Goal: Contribute content

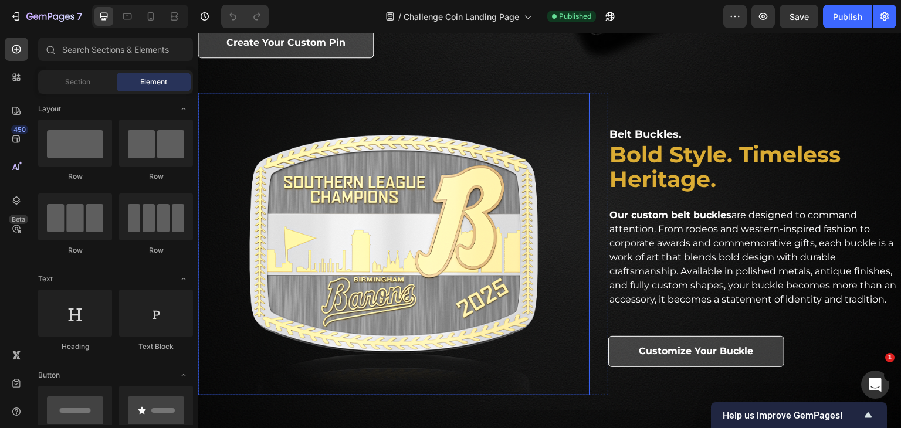
scroll to position [1466, 0]
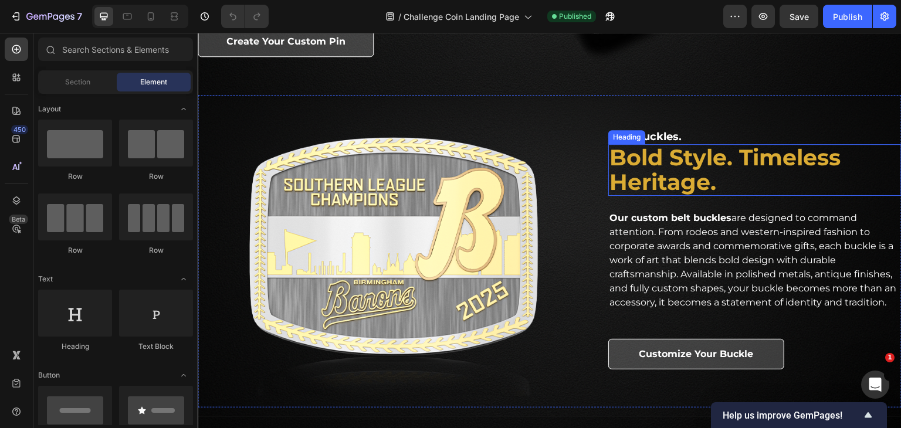
click at [663, 176] on h2 "Bold Style. Timeless Heritage." at bounding box center [754, 170] width 293 height 52
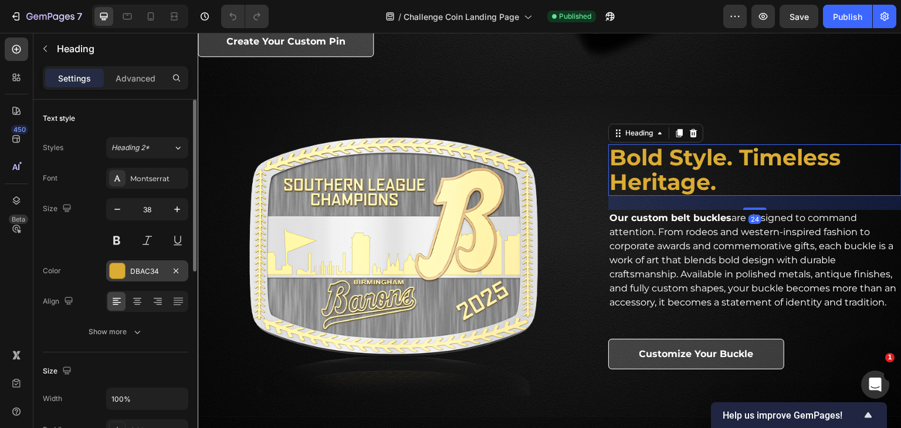
click at [162, 271] on div "DBAC34" at bounding box center [147, 271] width 34 height 11
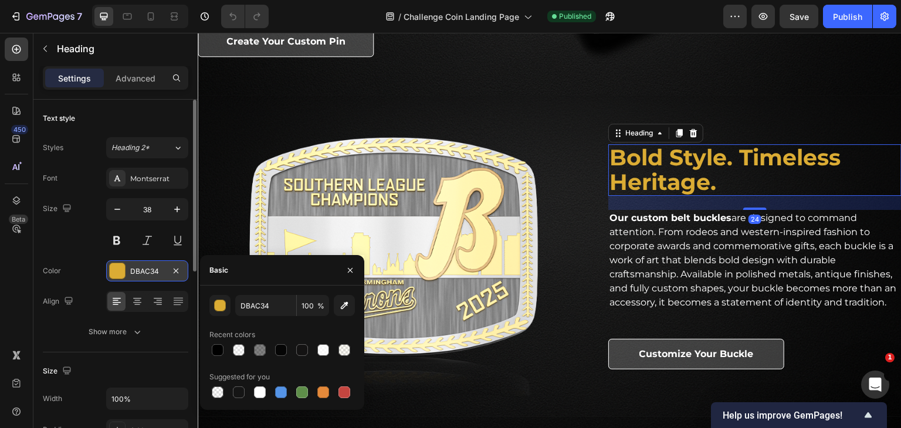
click at [162, 271] on div "DBAC34" at bounding box center [147, 271] width 34 height 11
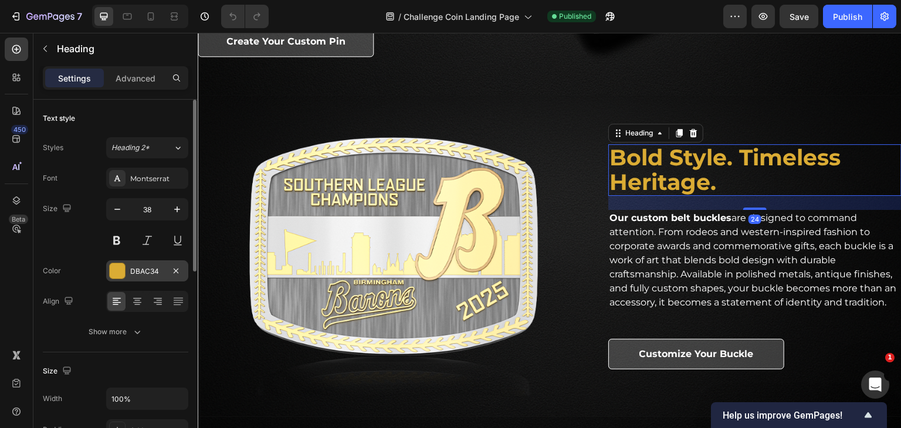
click at [159, 266] on div "DBAC34" at bounding box center [147, 271] width 34 height 11
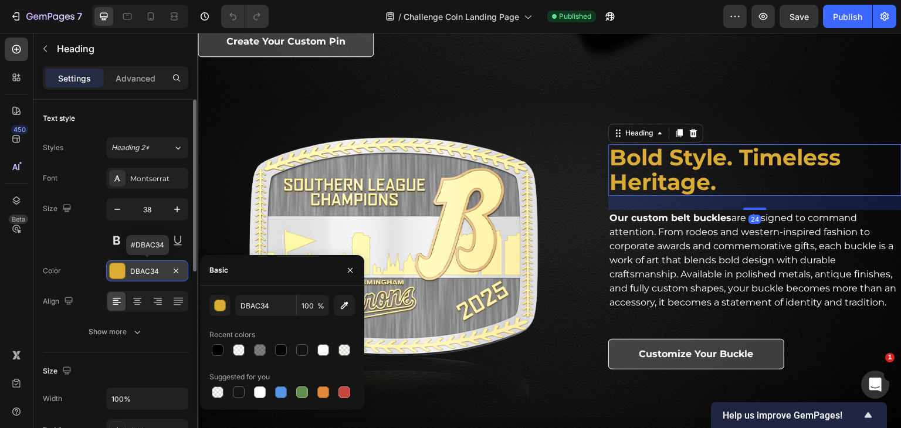
click at [157, 266] on div "DBAC34" at bounding box center [147, 271] width 34 height 11
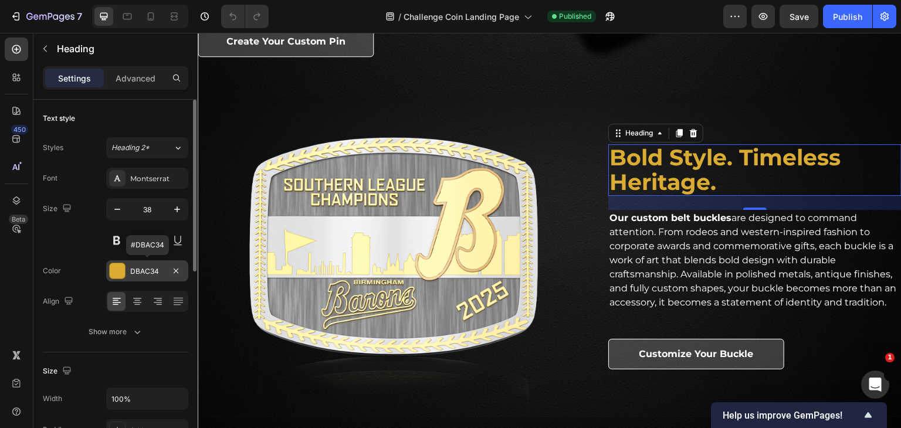
click at [149, 269] on div "DBAC34" at bounding box center [147, 271] width 34 height 11
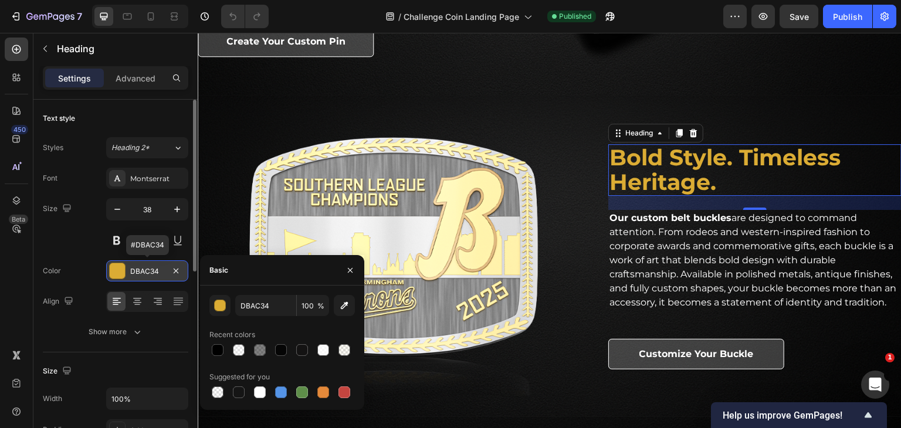
click at [149, 269] on div "DBAC34" at bounding box center [147, 271] width 34 height 11
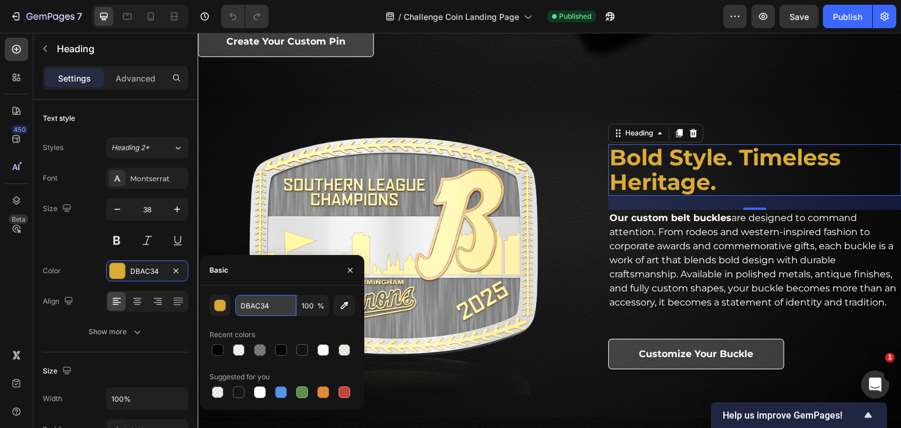
click at [259, 298] on input "DBAC34" at bounding box center [265, 305] width 61 height 21
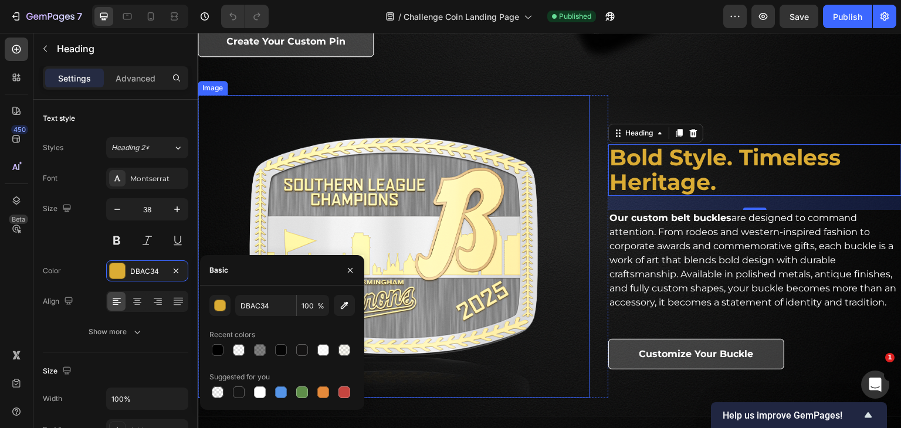
click at [451, 220] on img at bounding box center [394, 246] width 392 height 303
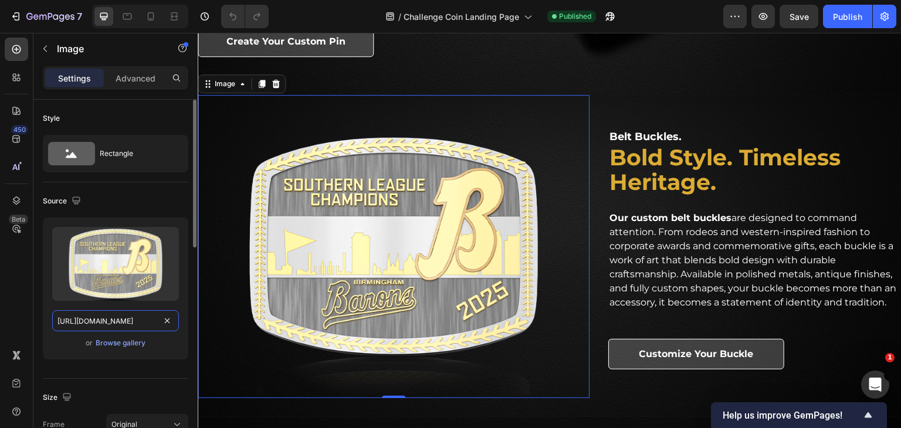
click at [128, 321] on input "[URL][DOMAIN_NAME]" at bounding box center [115, 320] width 127 height 21
click at [113, 338] on div "Browse gallery" at bounding box center [121, 343] width 50 height 11
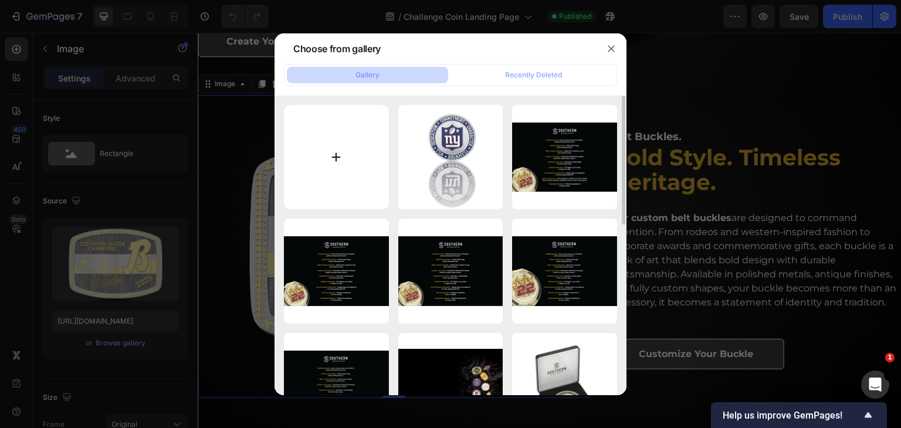
click at [354, 142] on input "file" at bounding box center [336, 157] width 105 height 105
type input "C:\fakepath\web R5444-[US_STATE] Tech Belt Buckle 2025.6232.png"
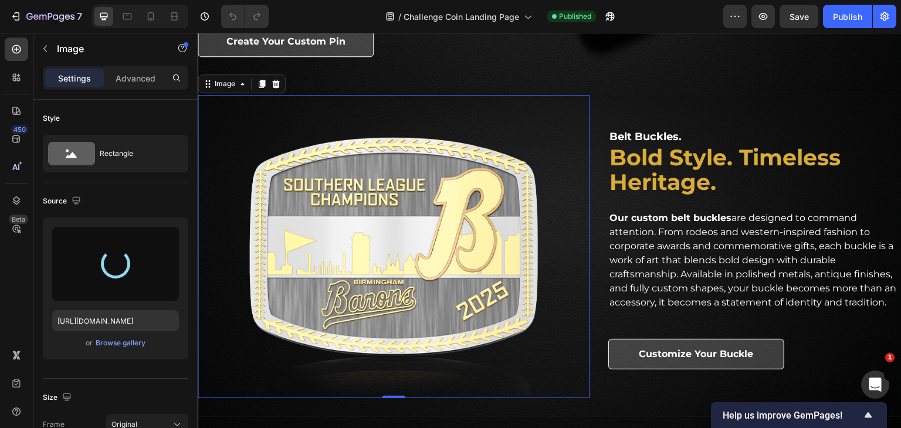
type input "[URL][DOMAIN_NAME]"
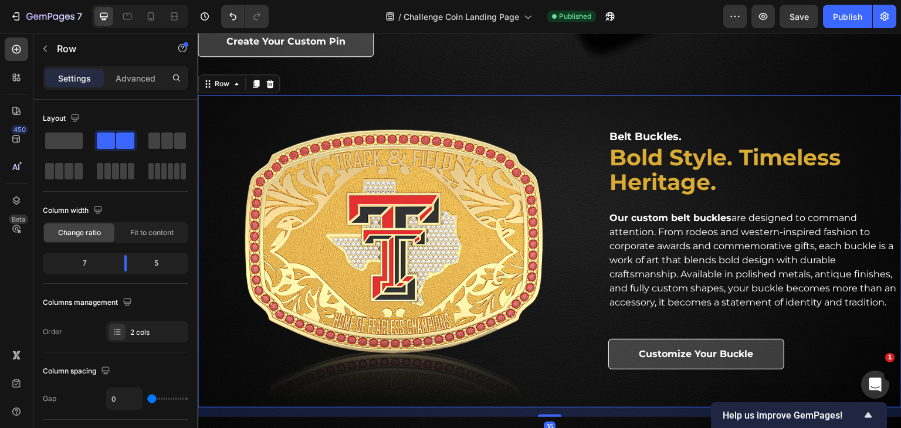
click at [779, 113] on div "Belt Buckles. Heading Bold Style. Timeless Heritage. Heading Our custom belt bu…" at bounding box center [754, 251] width 293 height 312
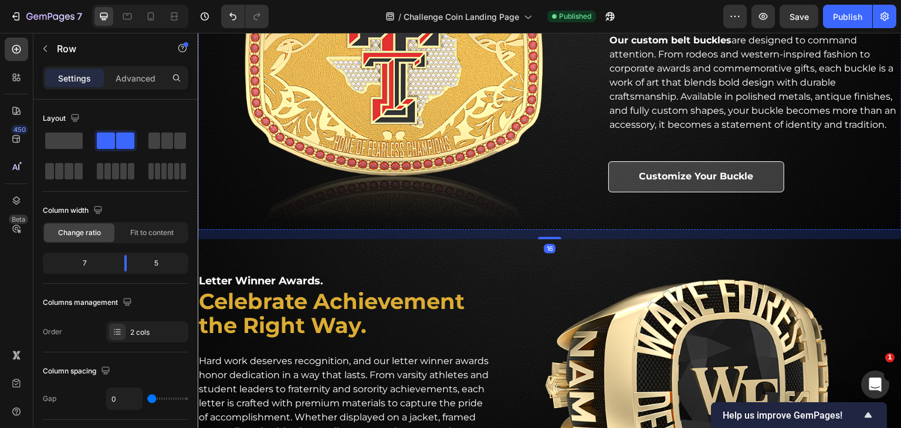
scroll to position [1642, 0]
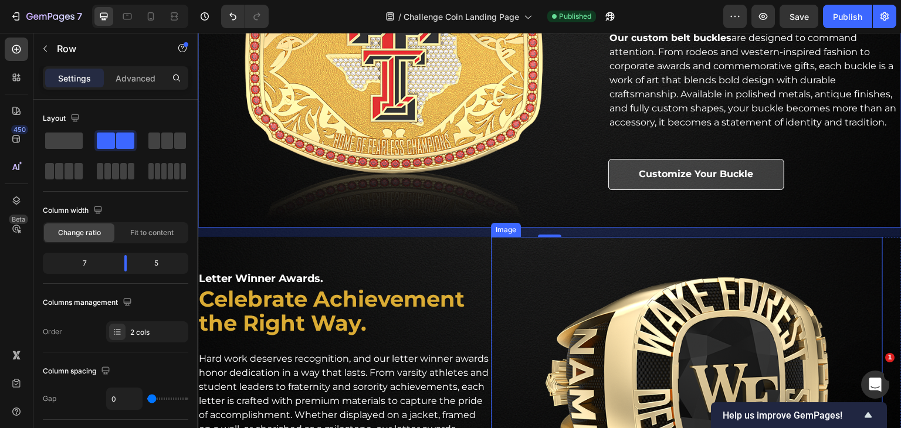
click at [514, 342] on img at bounding box center [687, 388] width 392 height 303
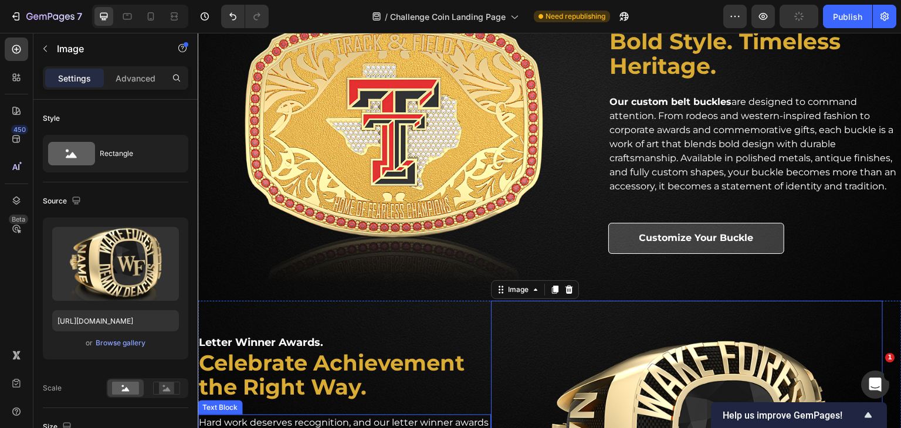
scroll to position [1524, 0]
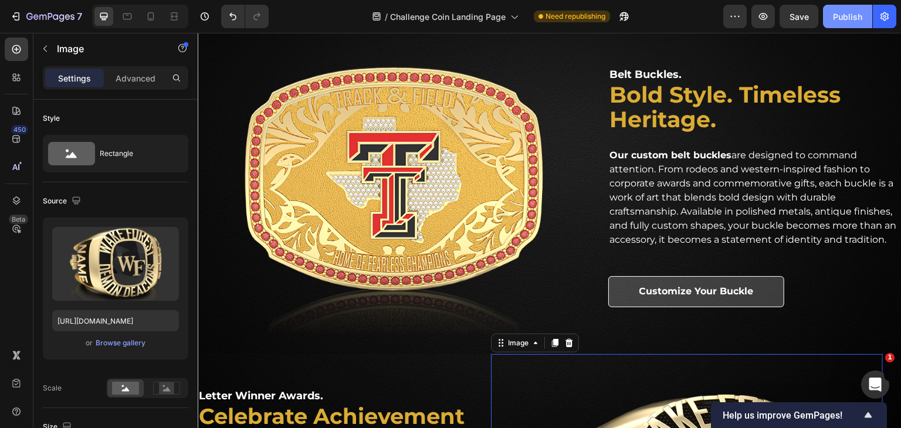
drag, startPoint x: 837, startPoint y: 16, endPoint x: 628, endPoint y: 12, distance: 209.3
click at [837, 16] on div "Publish" at bounding box center [847, 17] width 29 height 12
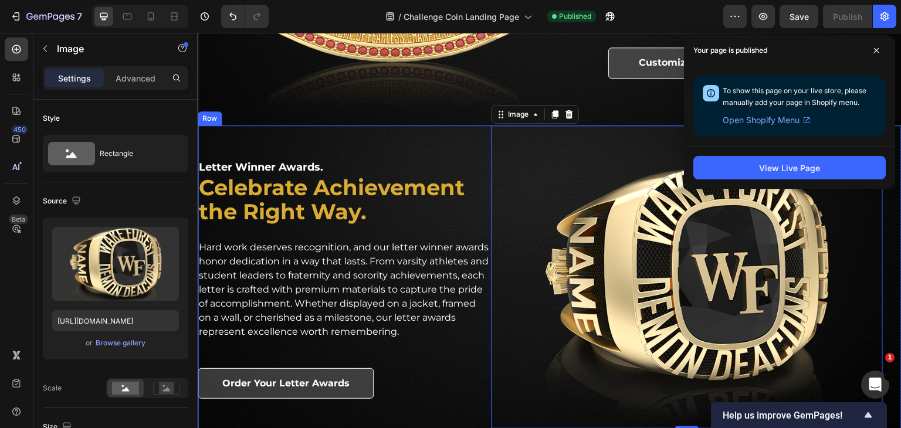
scroll to position [1759, 0]
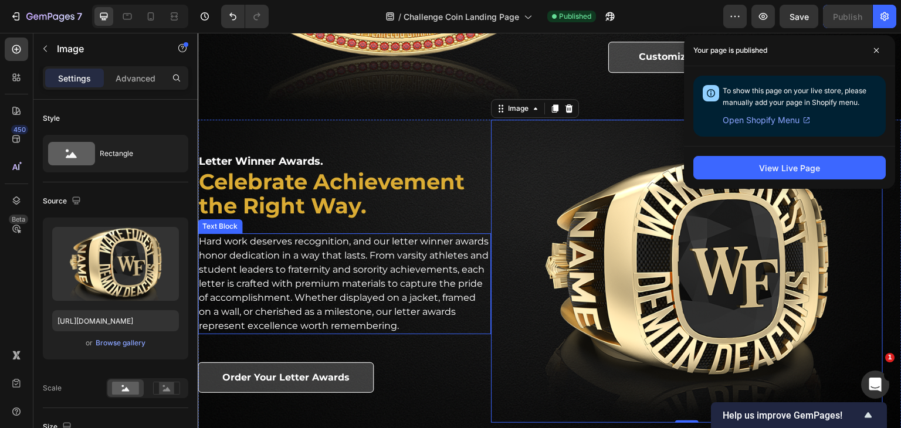
click at [379, 255] on p "Hard work deserves recognition, and our letter winner awards honor dedication i…" at bounding box center [344, 284] width 291 height 98
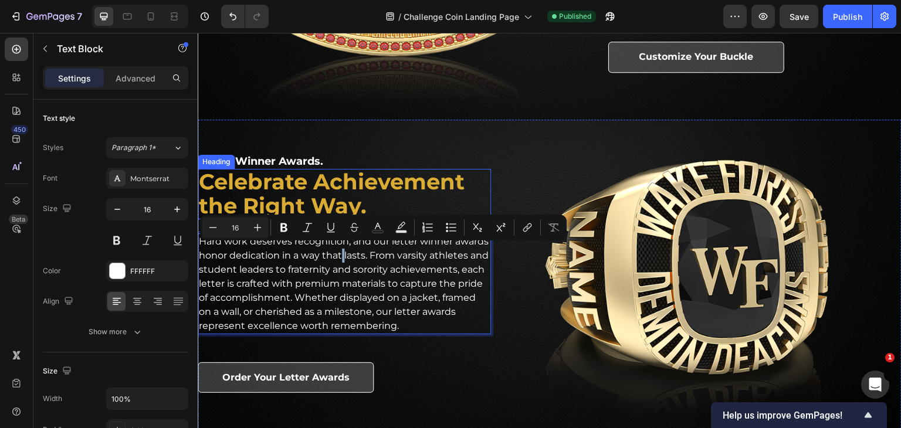
click at [329, 185] on h2 "Celebrate Achievement the Right Way." at bounding box center [344, 194] width 293 height 50
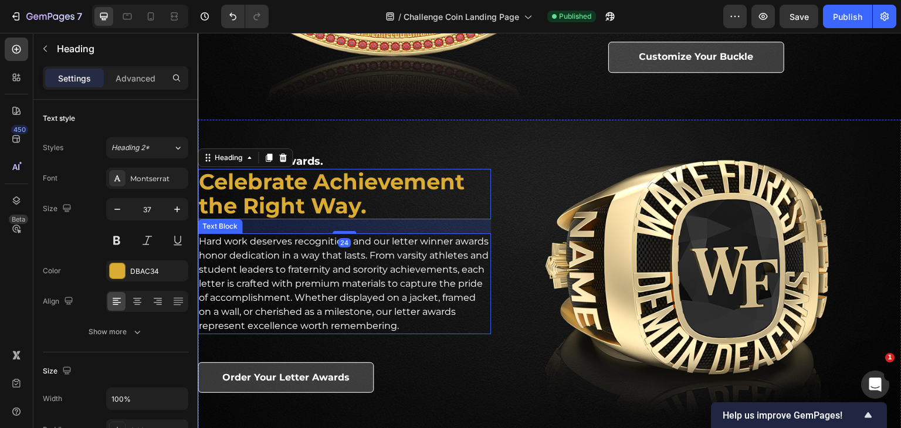
click at [346, 250] on p "Hard work deserves recognition, and our letter winner awards honor dedication i…" at bounding box center [344, 284] width 291 height 98
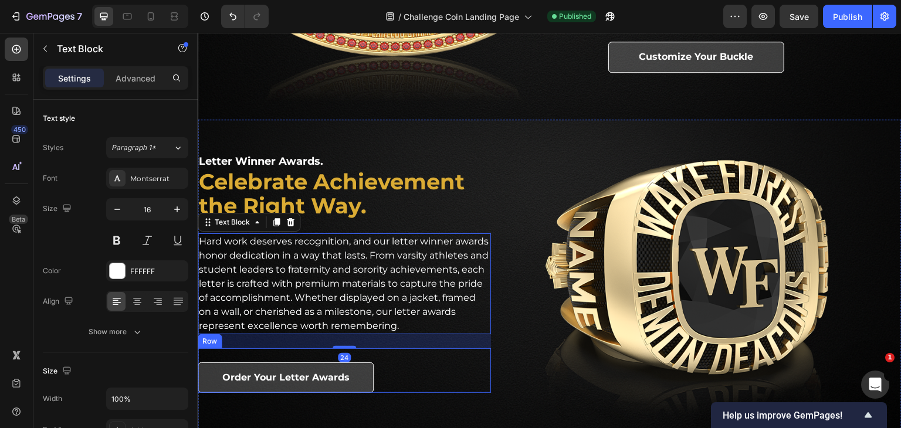
click at [423, 363] on div "Order Your Letter Awards Button Row" at bounding box center [344, 370] width 293 height 45
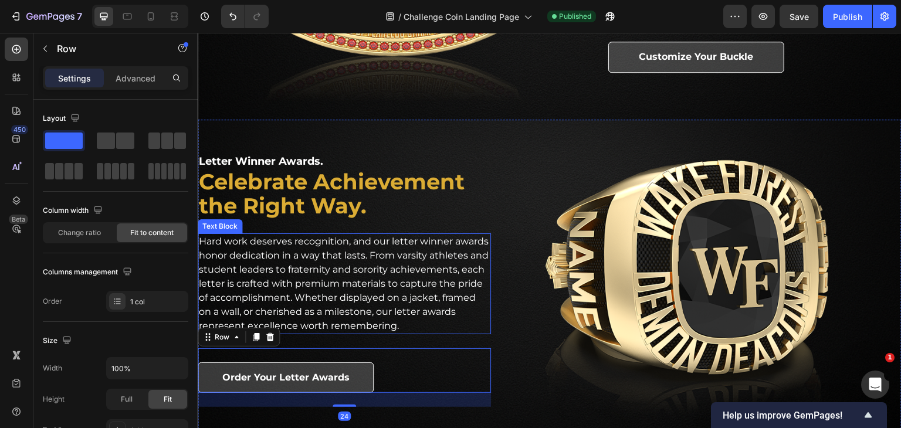
click at [432, 320] on p "Hard work deserves recognition, and our letter winner awards honor dedication i…" at bounding box center [344, 284] width 291 height 98
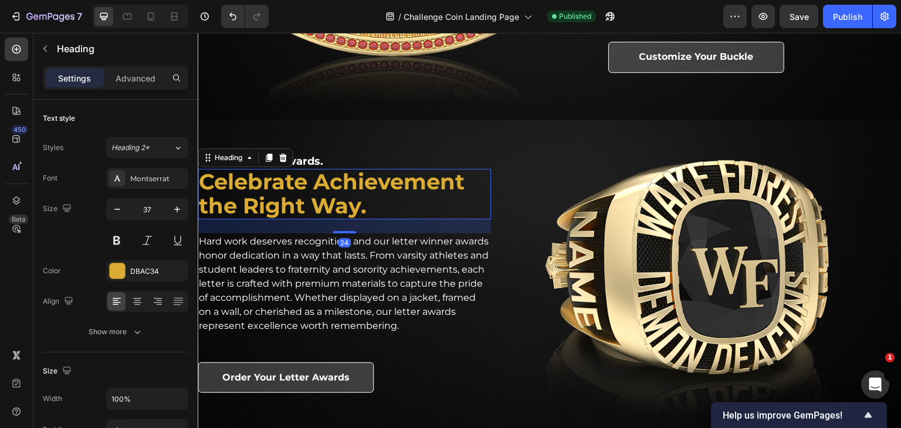
click at [404, 204] on h2 "Celebrate Achievement the Right Way." at bounding box center [344, 194] width 293 height 50
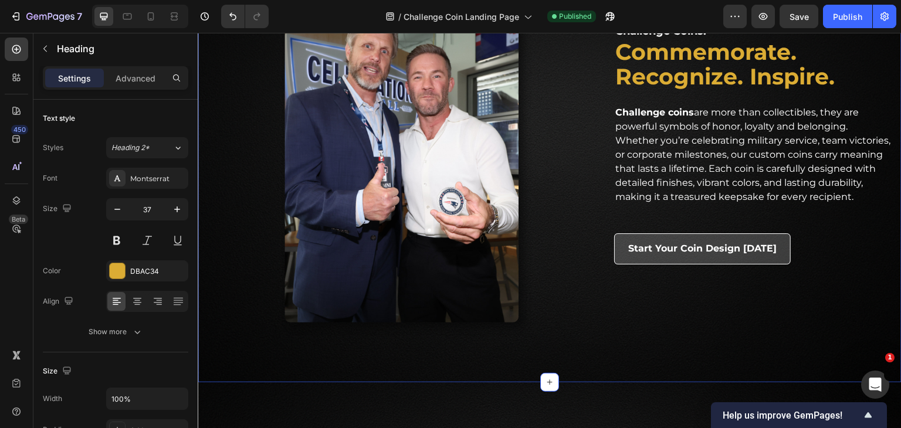
scroll to position [879, 0]
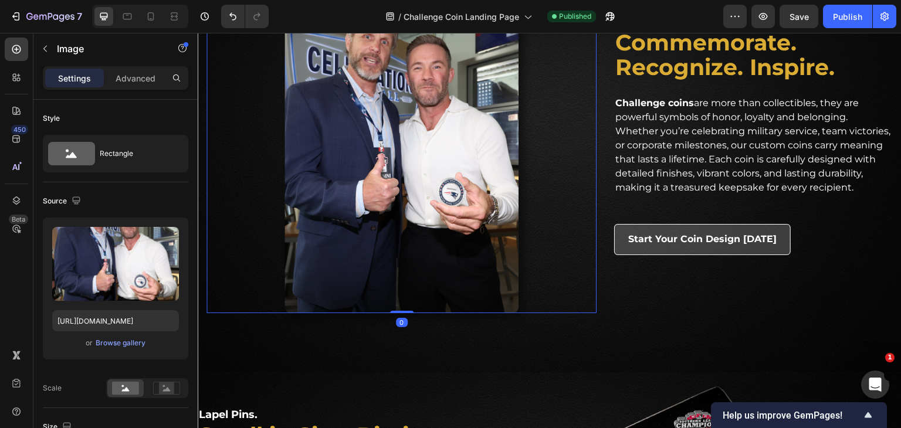
click at [421, 260] on img at bounding box center [401, 157] width 234 height 312
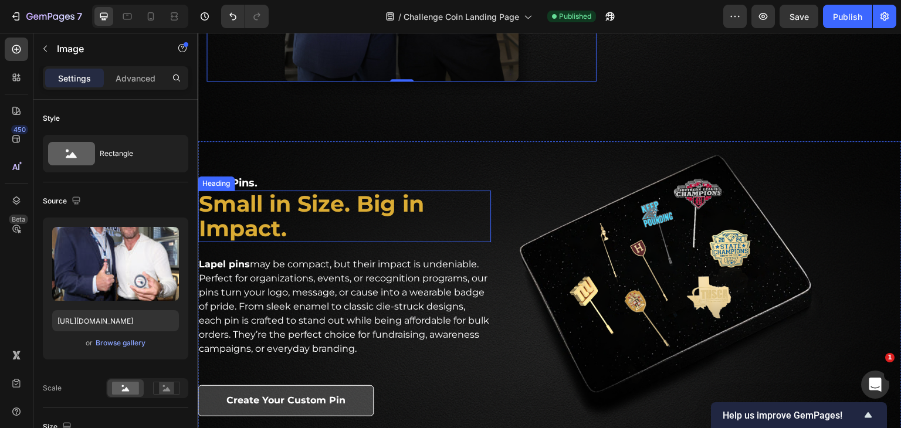
scroll to position [1114, 0]
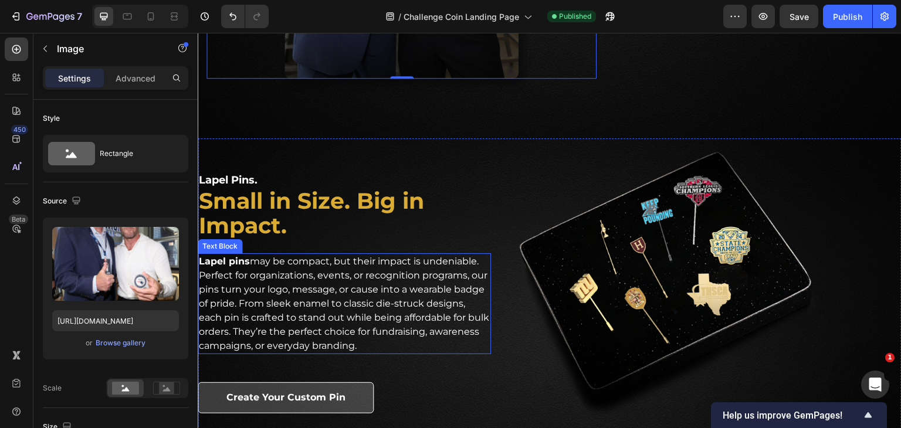
click at [326, 317] on p "Lapel pins may be compact, but their impact is undeniable. Perfect for organiza…" at bounding box center [344, 303] width 291 height 98
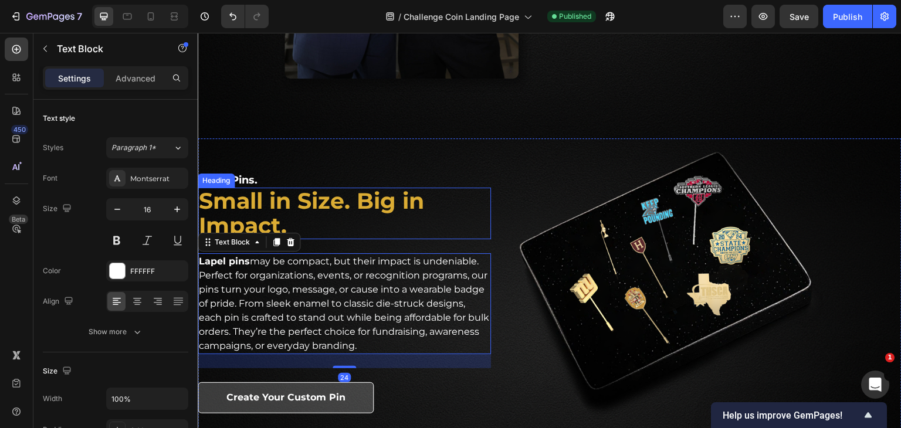
click at [343, 196] on h2 "Small in Size. Big in Impact." at bounding box center [344, 214] width 293 height 52
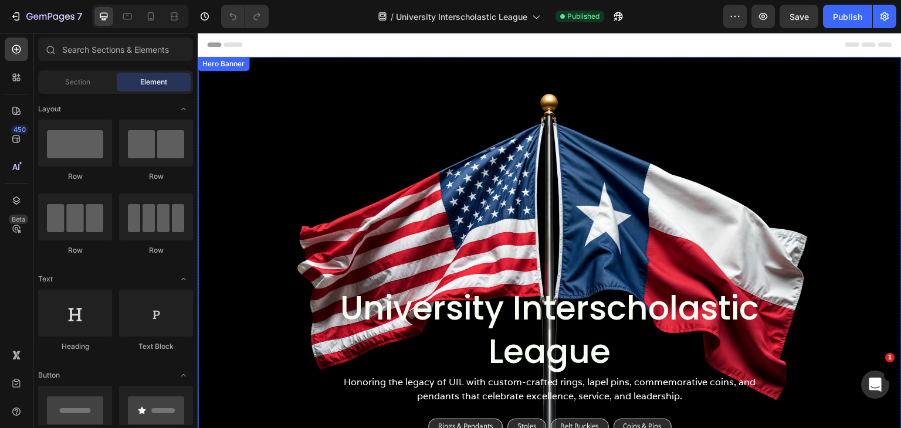
click at [254, 110] on div "University Interscholastic League Heading Honoring the legacy of UIL with custo…" at bounding box center [549, 251] width 686 height 396
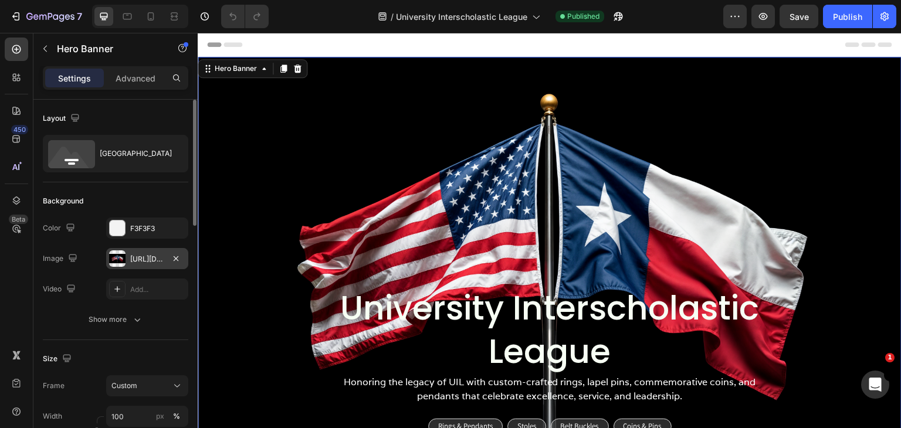
click at [160, 257] on div "https://cdn.shopify.com/s/files/1/0530/8881/3236/files/gempages_494420152121558…" at bounding box center [147, 259] width 34 height 11
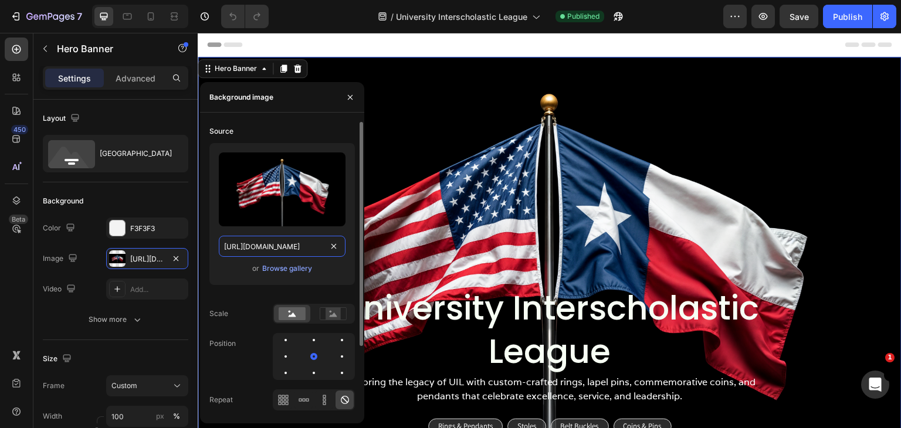
click at [294, 246] on input "https://cdn.shopify.com/s/files/1/0530/8881/3236/files/gempages_494420152121558…" at bounding box center [282, 246] width 127 height 21
